Goal: Navigation & Orientation: Find specific page/section

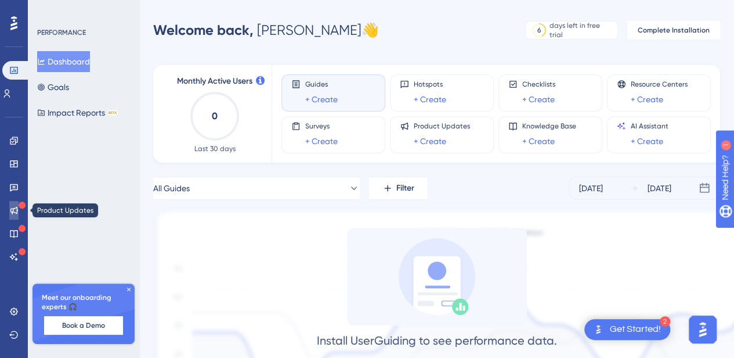
click at [9, 214] on link at bounding box center [13, 210] width 9 height 19
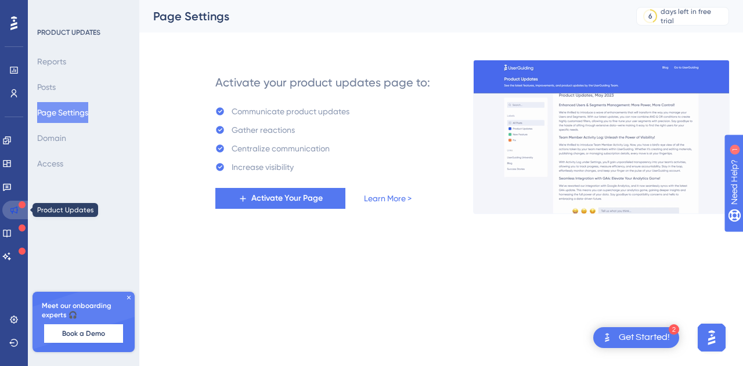
click at [16, 205] on link at bounding box center [16, 210] width 28 height 19
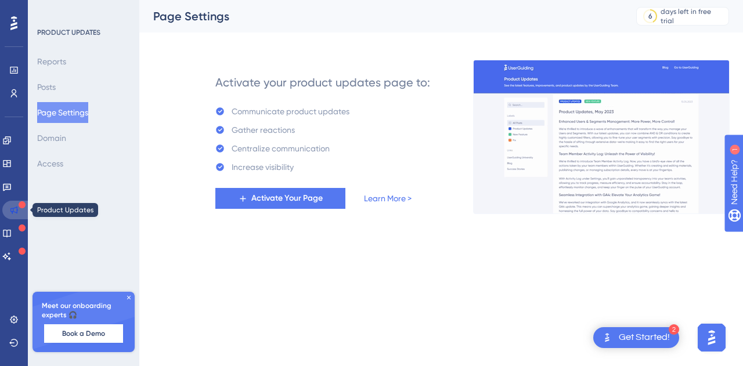
click at [9, 212] on icon at bounding box center [13, 210] width 9 height 9
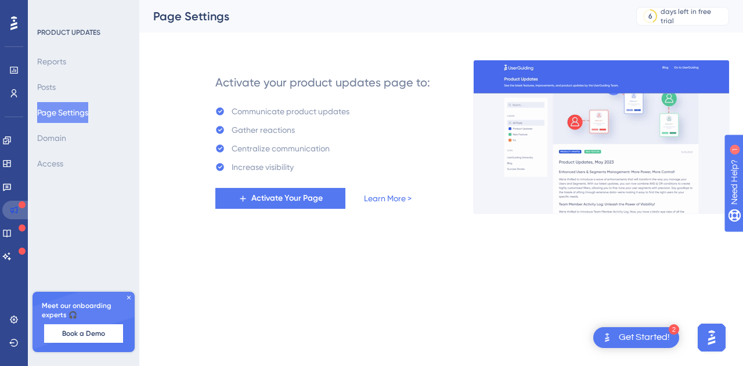
click at [9, 212] on icon at bounding box center [13, 210] width 9 height 9
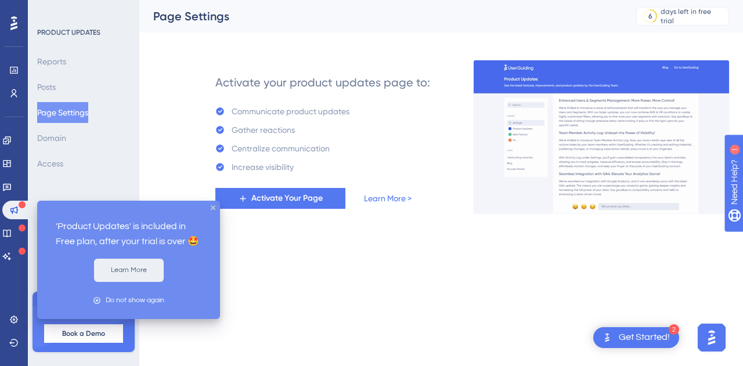
click at [135, 273] on button "Learn More" at bounding box center [129, 270] width 70 height 23
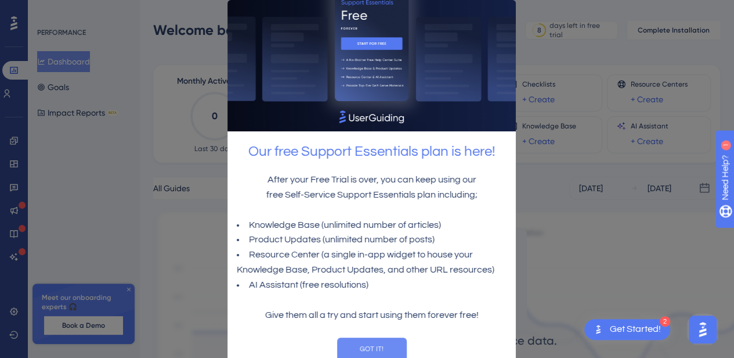
click at [390, 341] on button "GOT IT!" at bounding box center [372, 348] width 70 height 23
